Goal: Information Seeking & Learning: Understand process/instructions

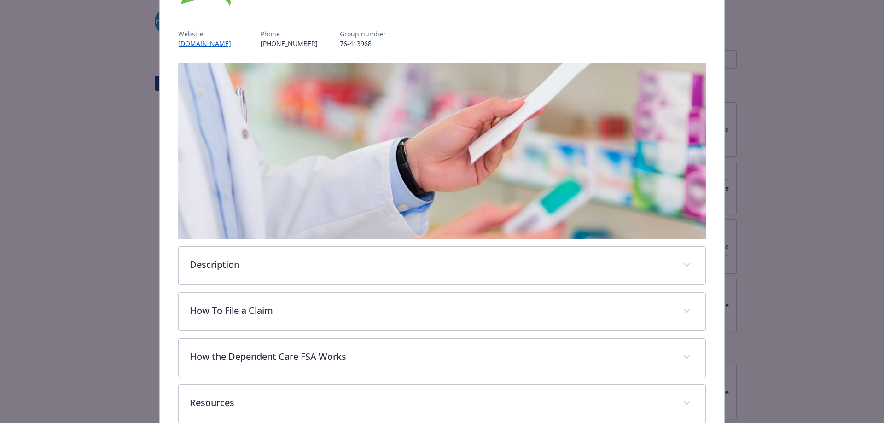
scroll to position [138, 0]
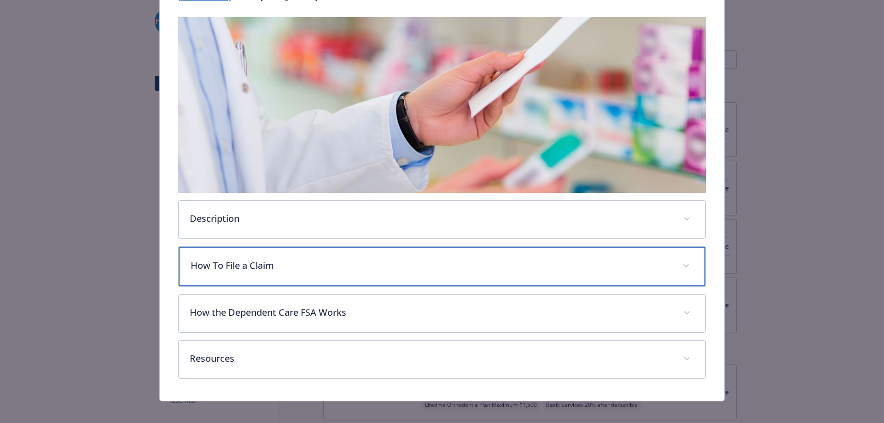
click at [291, 262] on p "How To File a Claim" at bounding box center [431, 266] width 481 height 14
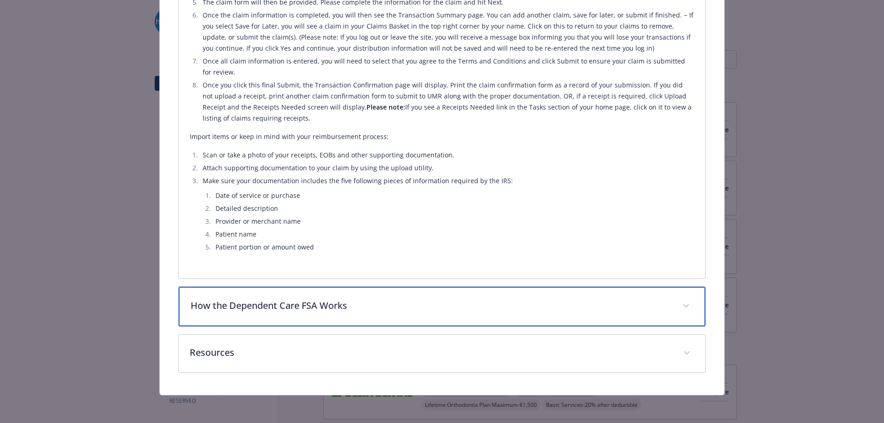
click at [299, 297] on div "How the Dependent Care FSA Works" at bounding box center [442, 307] width 527 height 40
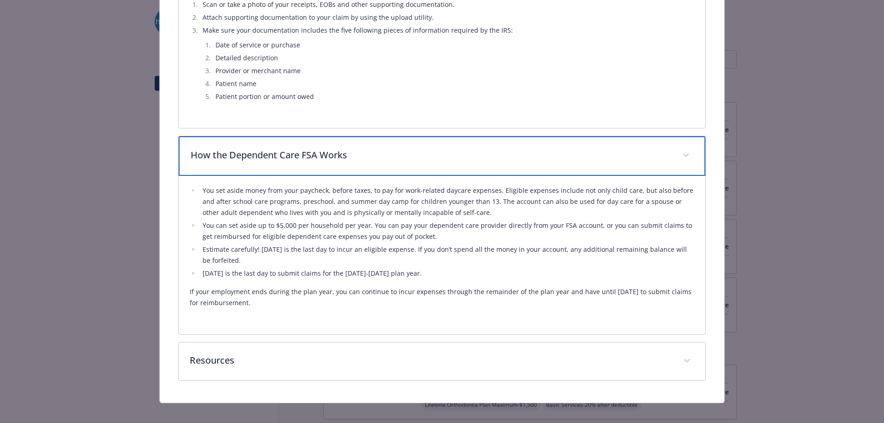
scroll to position [689, 0]
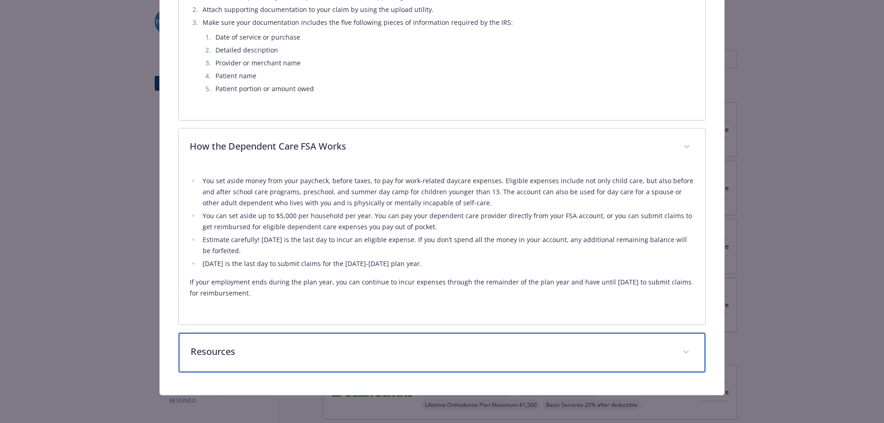
click at [316, 345] on p "Resources" at bounding box center [431, 352] width 481 height 14
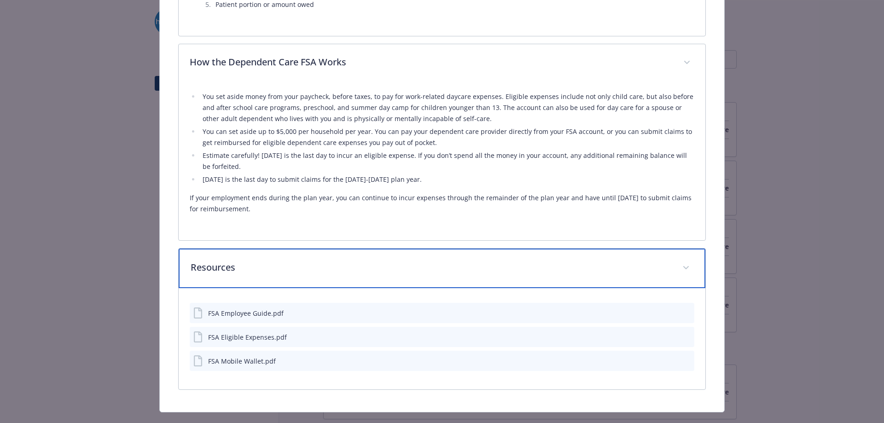
scroll to position [782, 0]
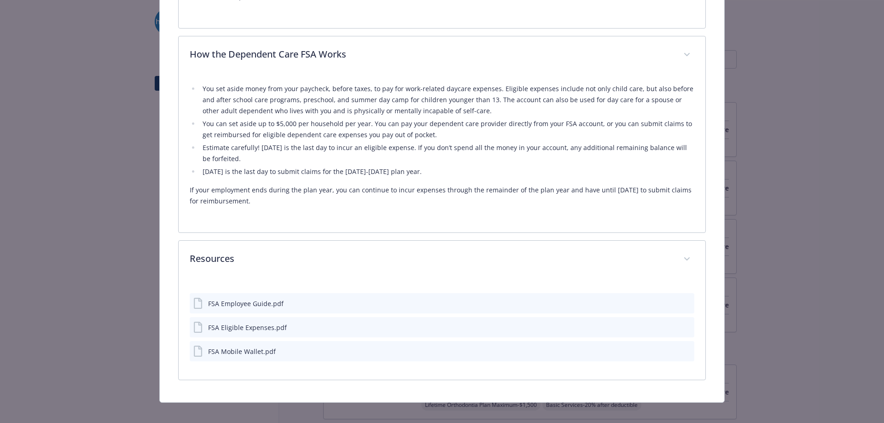
click at [214, 302] on div "FSA Employee Guide.pdf" at bounding box center [246, 304] width 76 height 10
click at [201, 303] on icon "details for plan Financial Wellbeing - Dependent Care FSA - Dependent Care Flex…" at bounding box center [198, 303] width 11 height 11
click at [196, 304] on icon "details for plan Financial Wellbeing - Dependent Care FSA - Dependent Care Flex…" at bounding box center [198, 303] width 11 height 11
click at [233, 303] on div "FSA Employee Guide.pdf" at bounding box center [246, 304] width 76 height 10
click at [226, 327] on div "FSA Eligible Expenses.pdf" at bounding box center [247, 328] width 79 height 10
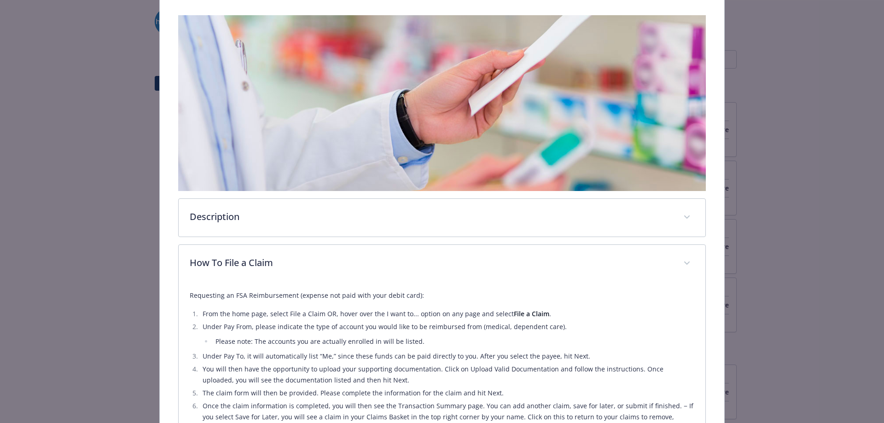
scroll to position [137, 0]
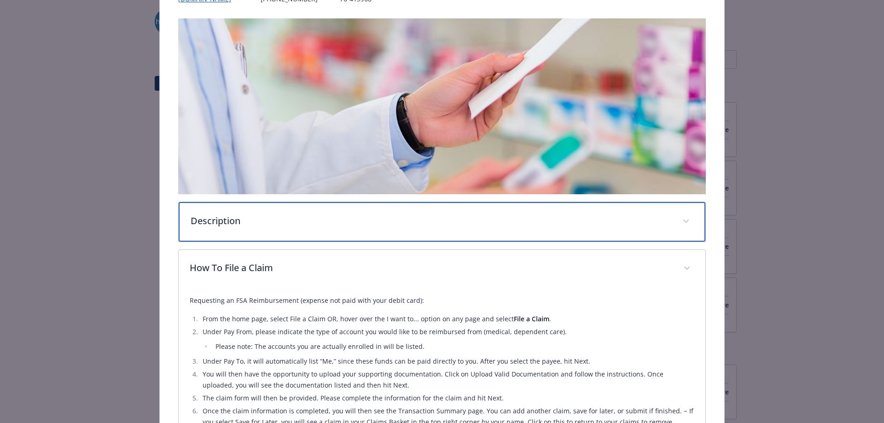
click at [254, 226] on div "Description" at bounding box center [442, 222] width 527 height 40
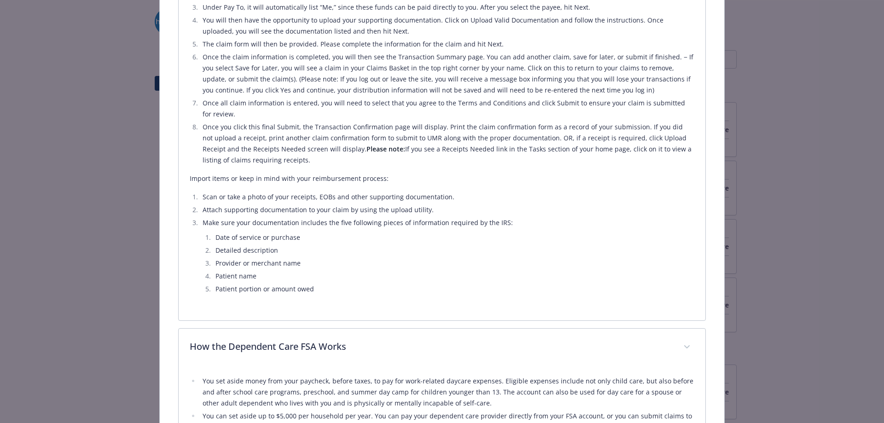
scroll to position [551, 0]
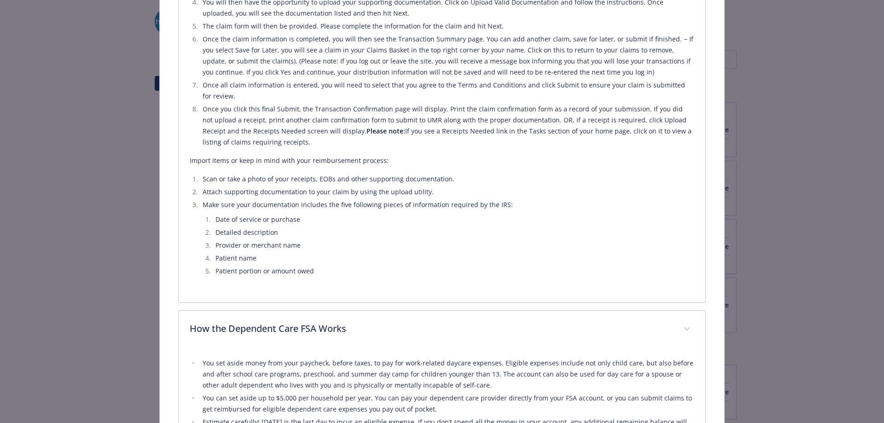
click at [262, 206] on li "Make sure your documentation includes the five following pieces of information …" at bounding box center [447, 237] width 495 height 77
click at [262, 206] on li "Make sure your documentation includes the five following pieces of information …" at bounding box center [447, 239] width 495 height 77
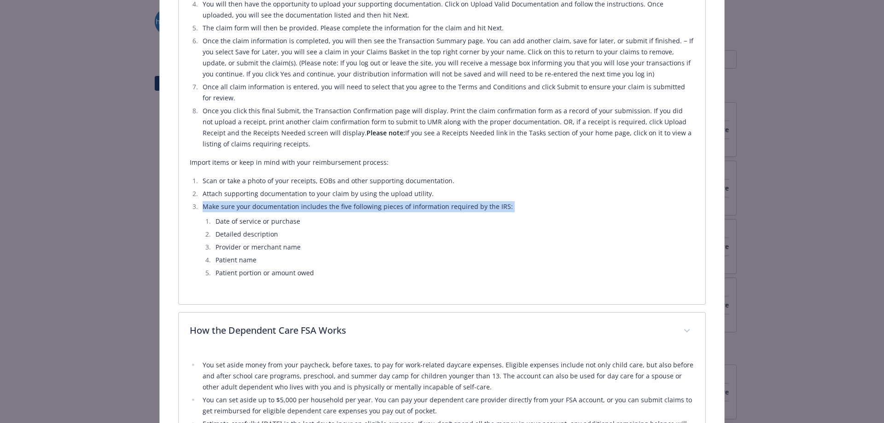
click at [262, 206] on li "Make sure your documentation includes the five following pieces of information …" at bounding box center [447, 239] width 495 height 77
click at [258, 207] on li "Make sure your documentation includes the five following pieces of information …" at bounding box center [447, 239] width 495 height 77
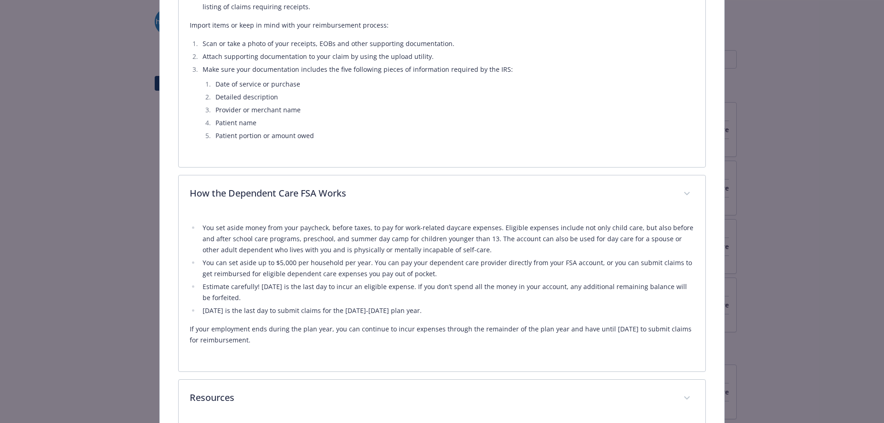
scroll to position [688, 0]
click at [310, 266] on li "You can set aside up to $5,000 per household per year. You can pay your depende…" at bounding box center [447, 268] width 495 height 22
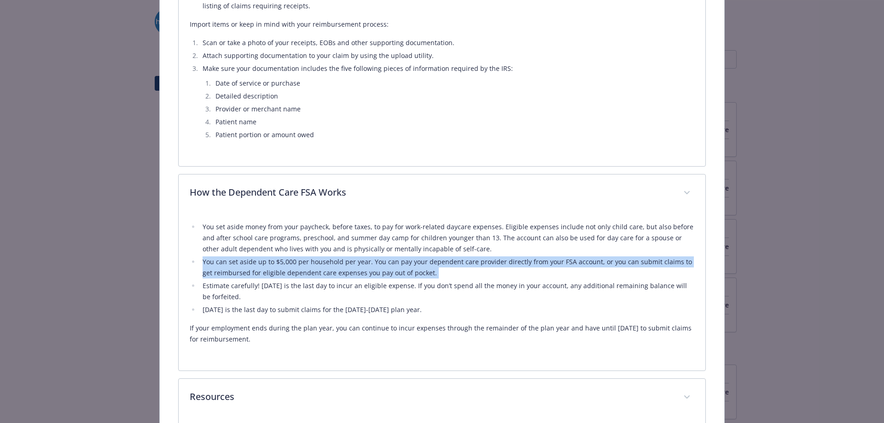
click at [310, 266] on li "You can set aside up to $5,000 per household per year. You can pay your depende…" at bounding box center [447, 268] width 495 height 22
click at [257, 265] on li "You can set aside up to $5,000 per household per year. You can pay your depende…" at bounding box center [447, 268] width 495 height 22
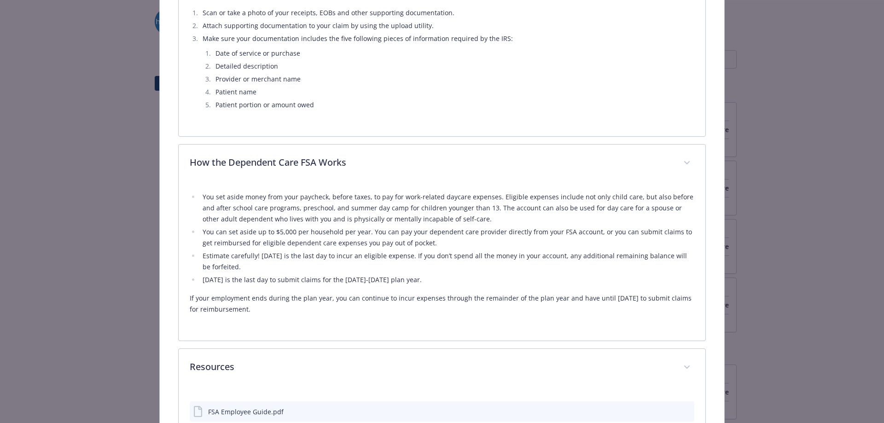
scroll to position [734, 0]
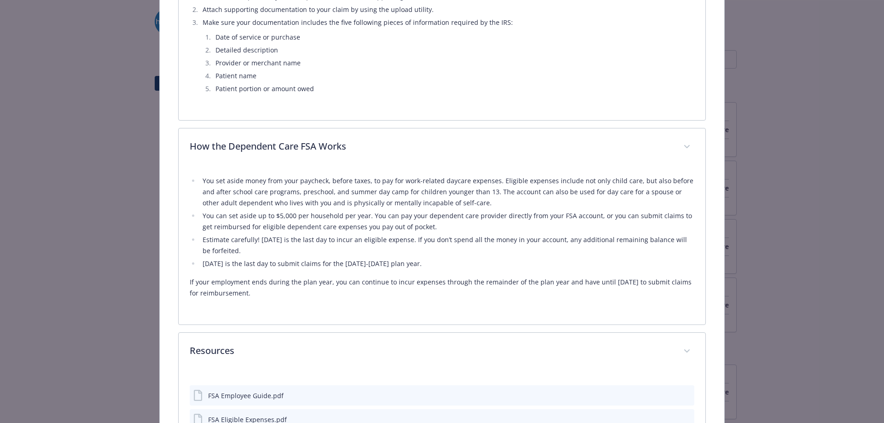
click at [275, 280] on p "If your employment ends during the plan year, you can continue to incur expense…" at bounding box center [442, 288] width 505 height 22
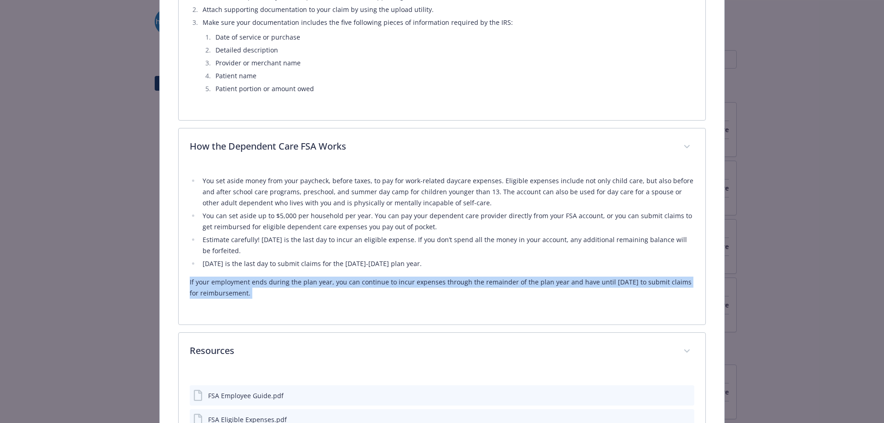
click at [275, 280] on p "If your employment ends during the plan year, you can continue to incur expense…" at bounding box center [442, 288] width 505 height 22
click at [266, 280] on p "If your employment ends during the plan year, you can continue to incur expense…" at bounding box center [442, 288] width 505 height 22
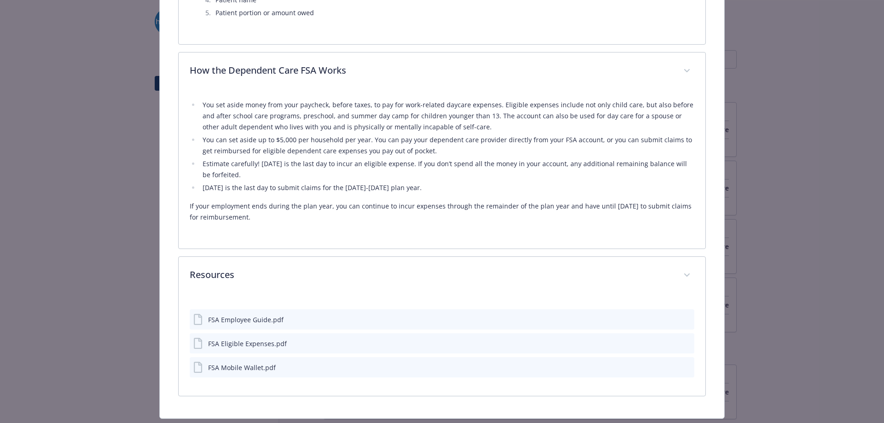
scroll to position [826, 0]
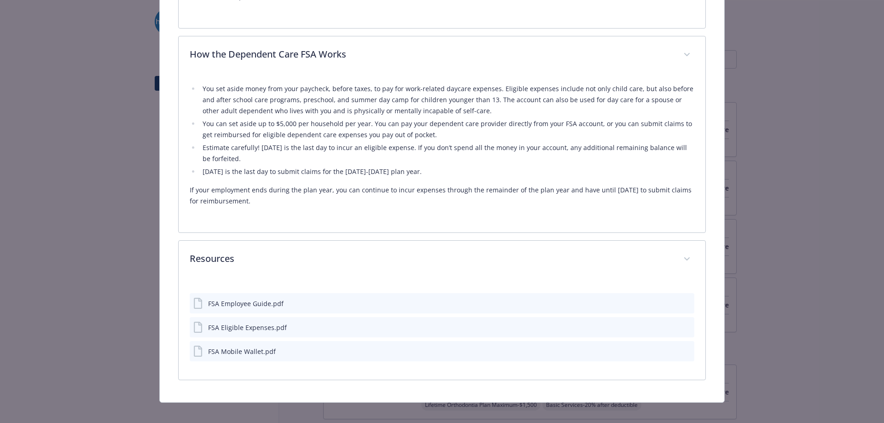
click at [256, 311] on div "FSA Employee Guide.pdf" at bounding box center [442, 303] width 505 height 20
click at [254, 300] on div "FSA Employee Guide.pdf" at bounding box center [246, 304] width 76 height 10
click at [247, 324] on div "FSA Eligible Expenses.pdf" at bounding box center [247, 328] width 79 height 10
click at [260, 354] on div "FSA Mobile Wallet.pdf" at bounding box center [242, 352] width 68 height 10
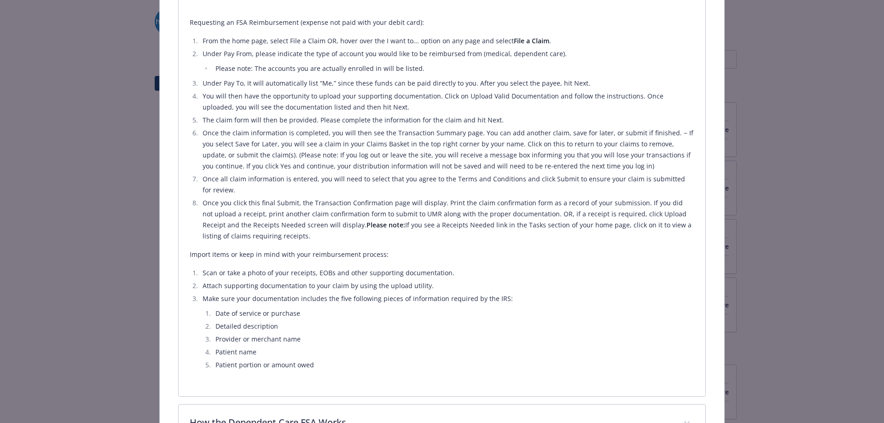
scroll to position [828, 0]
